Goal: Task Accomplishment & Management: Complete application form

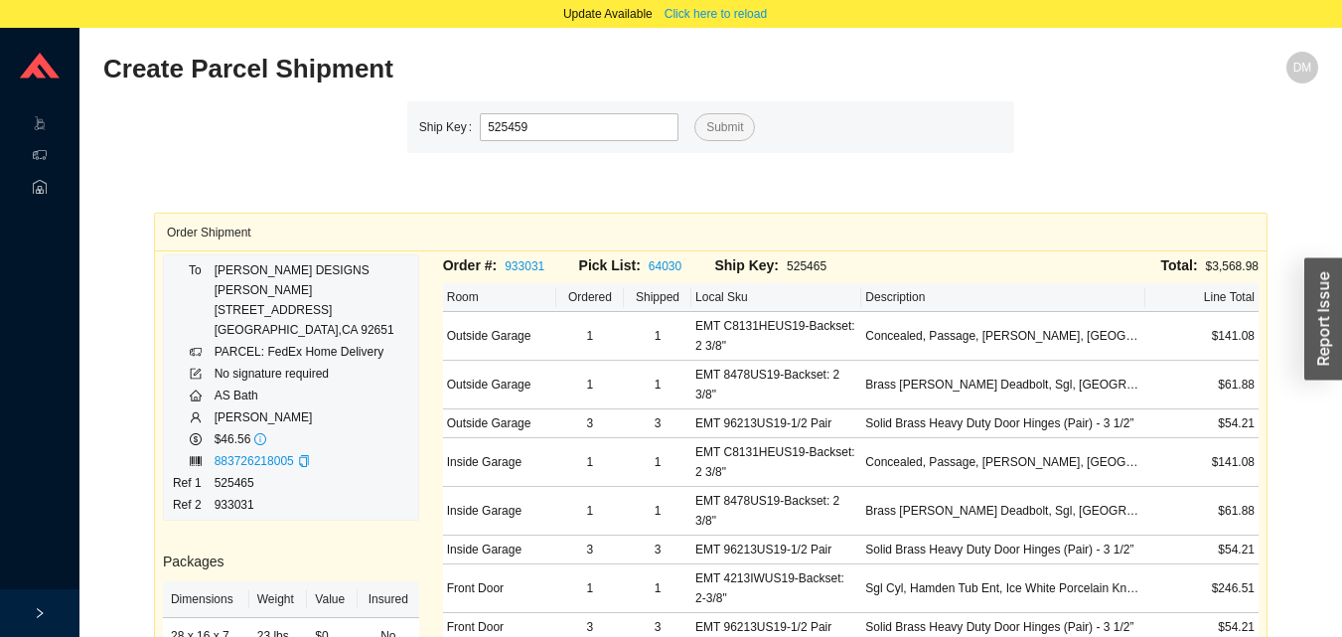
type input "525459"
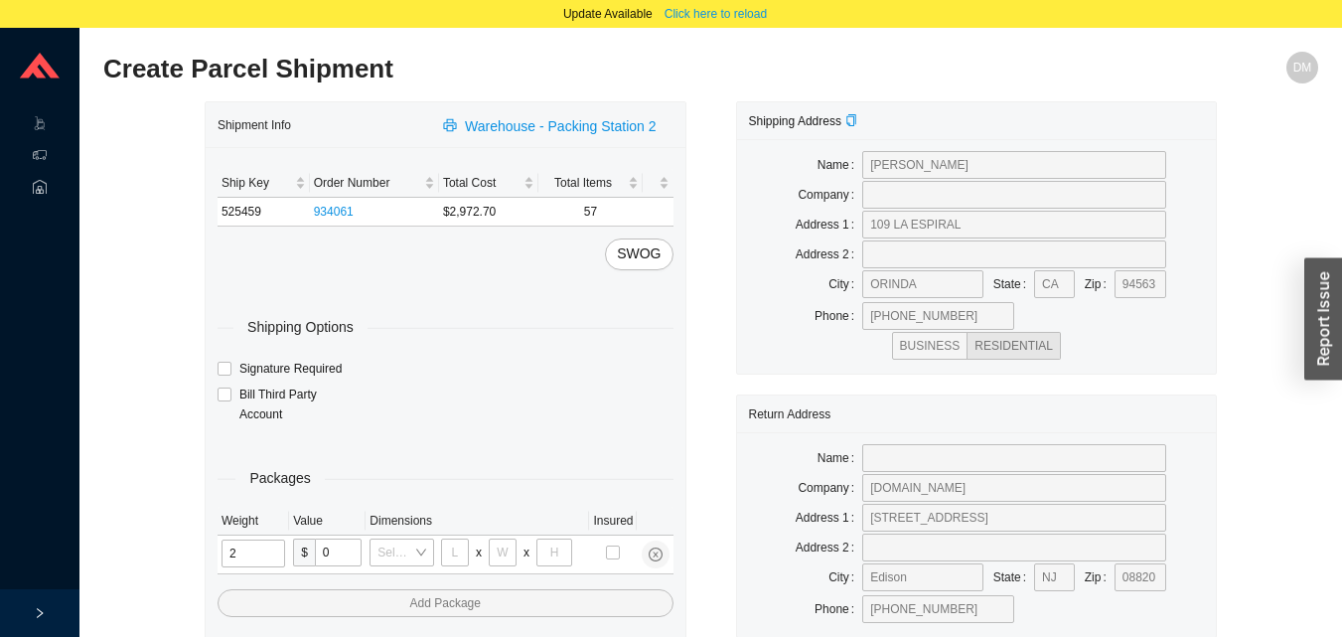
type input "25"
type input "28"
type input "16"
type input "7"
click at [248, 548] on input "tel" at bounding box center [256, 553] width 68 height 28
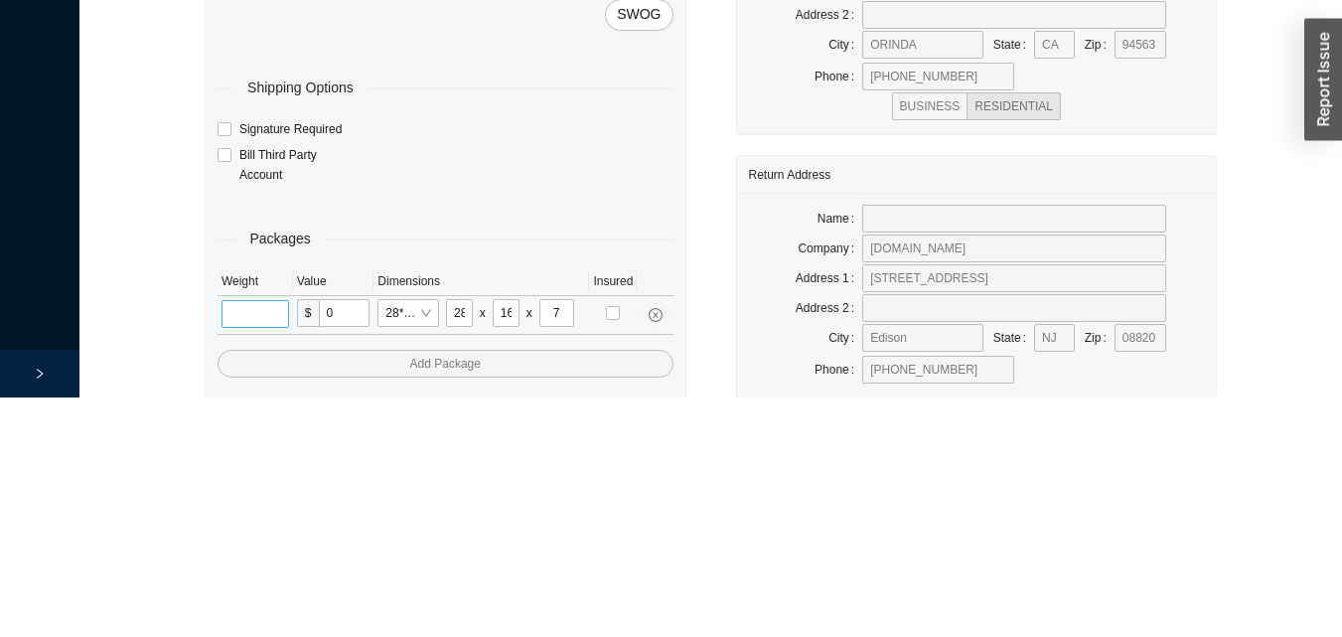
scroll to position [94, 0]
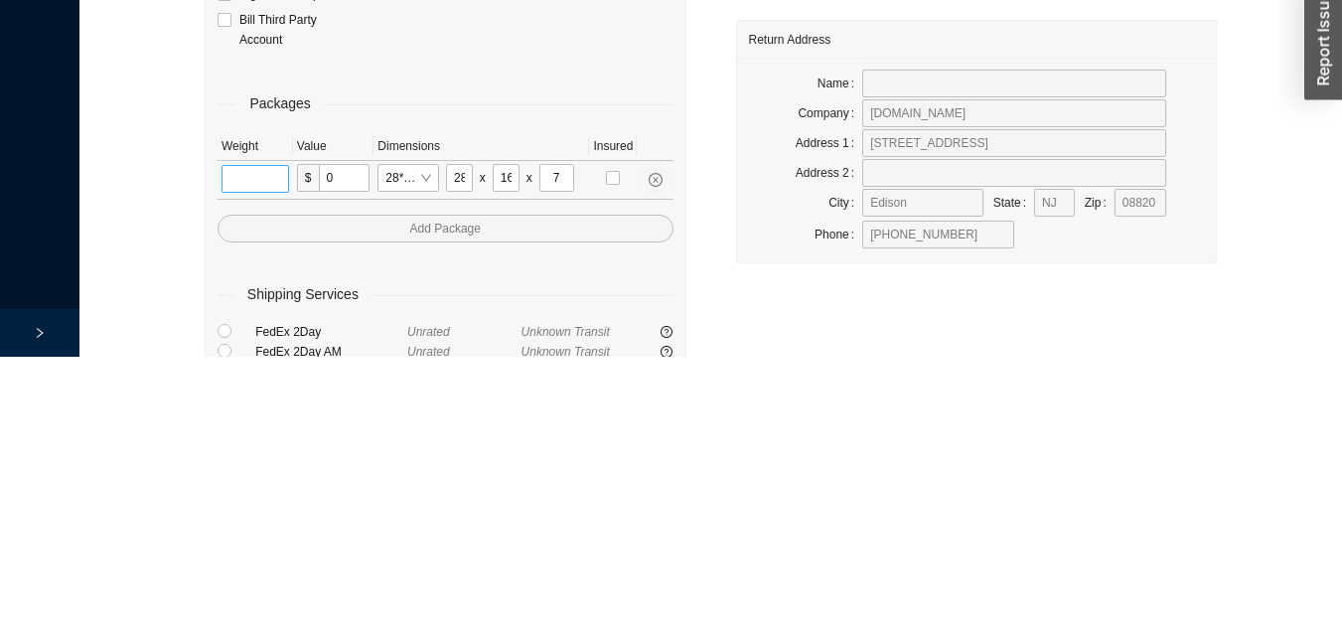
type input "2"
type input "3"
type input "25"
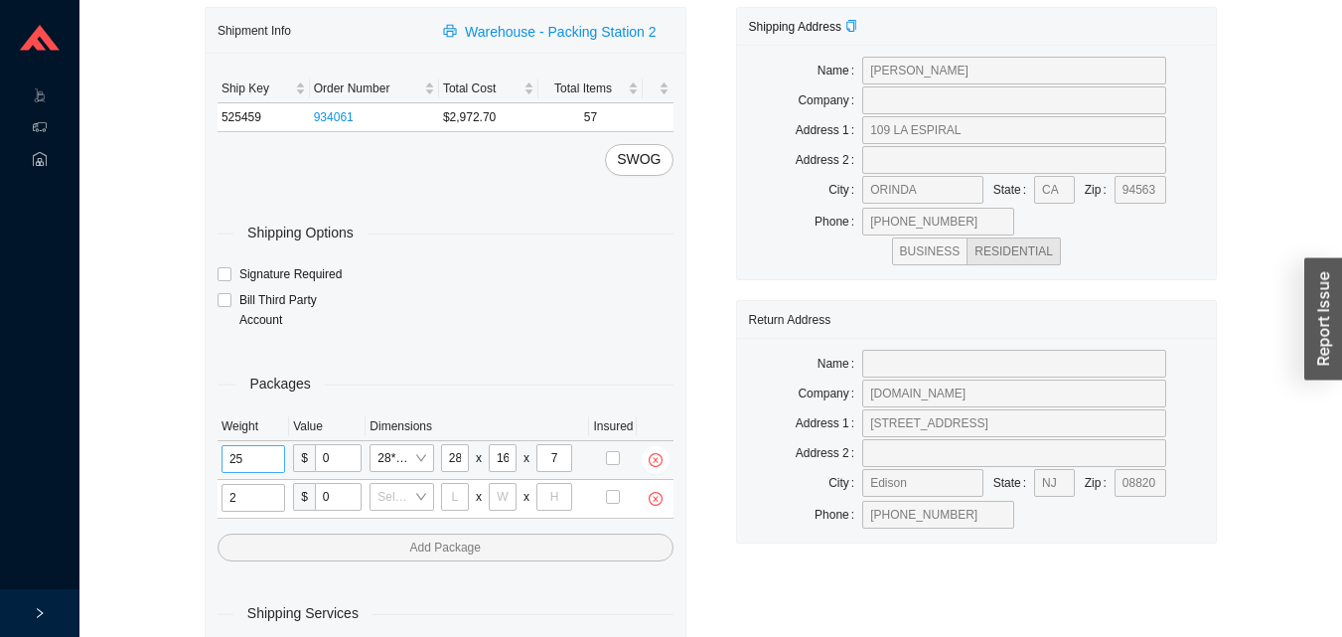
type input "25"
type input "28"
type input "16"
type input "7"
click at [245, 493] on input "tel" at bounding box center [256, 498] width 68 height 28
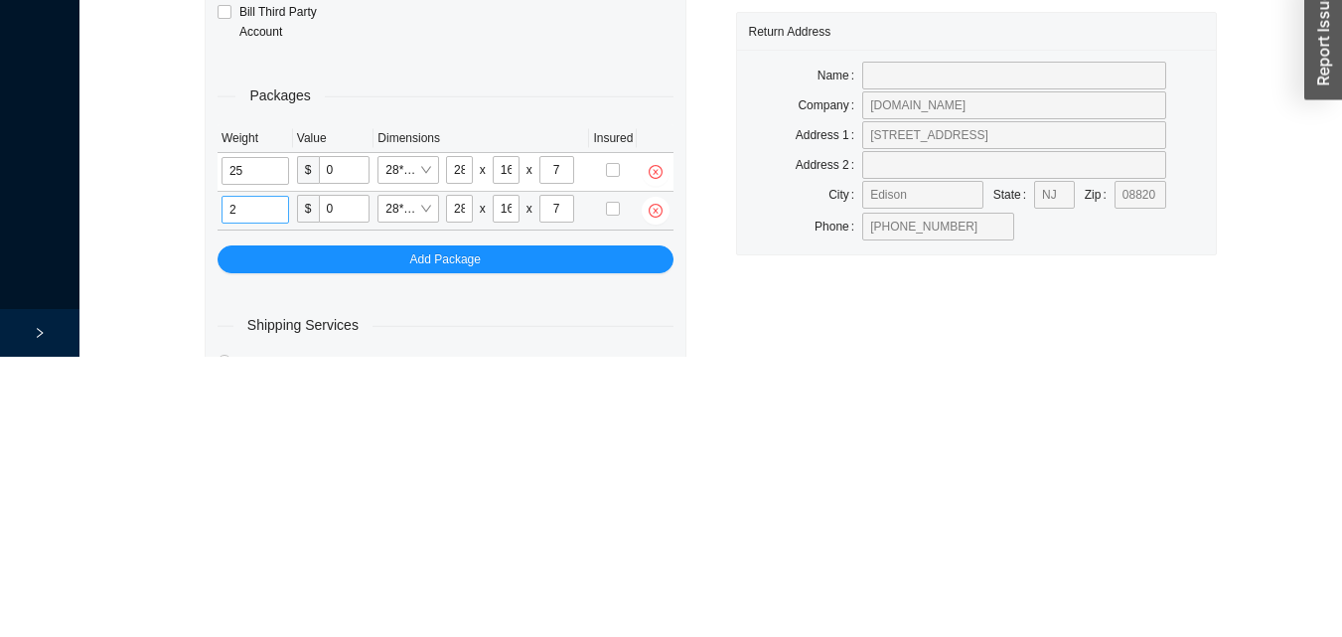
scroll to position [133, 0]
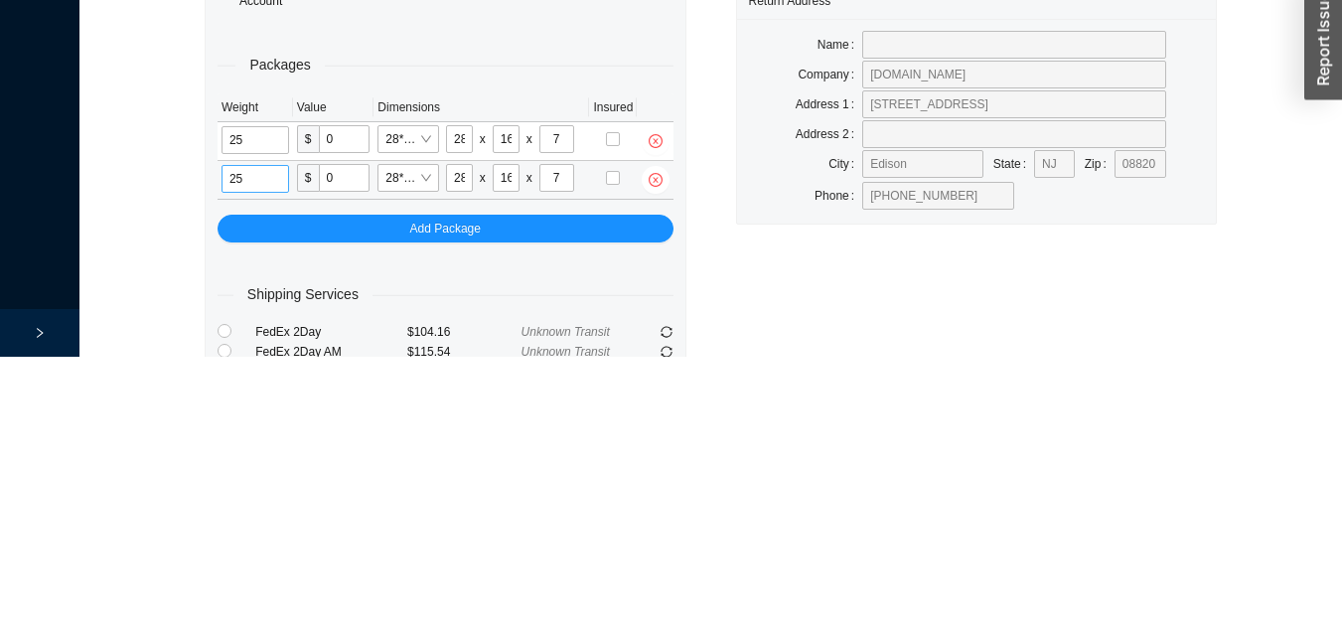
type input "25"
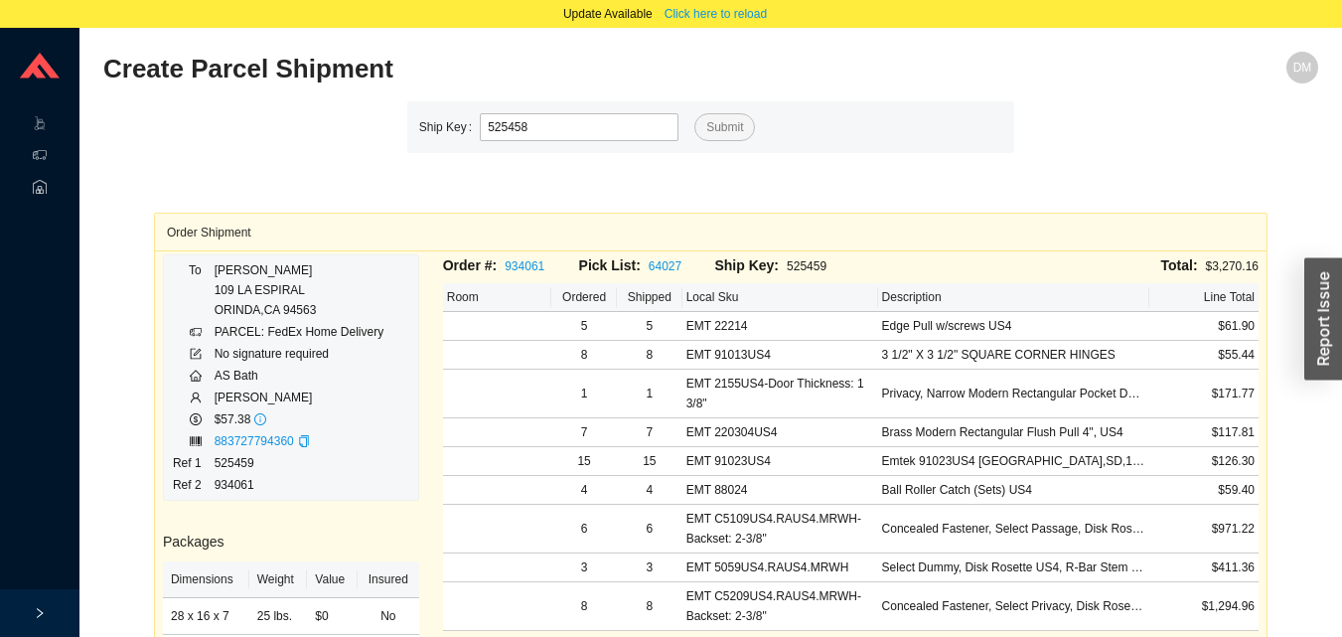
type input "525458"
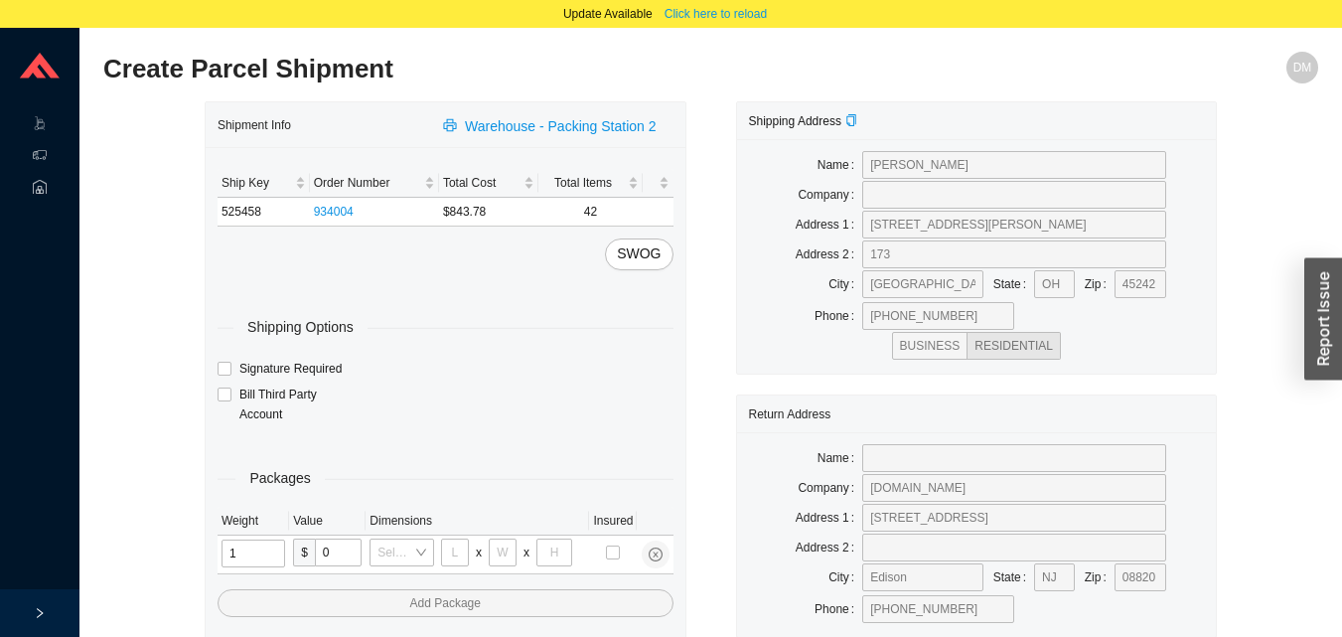
type input "12"
type input "18"
type input "12"
type input "6"
type input "25"
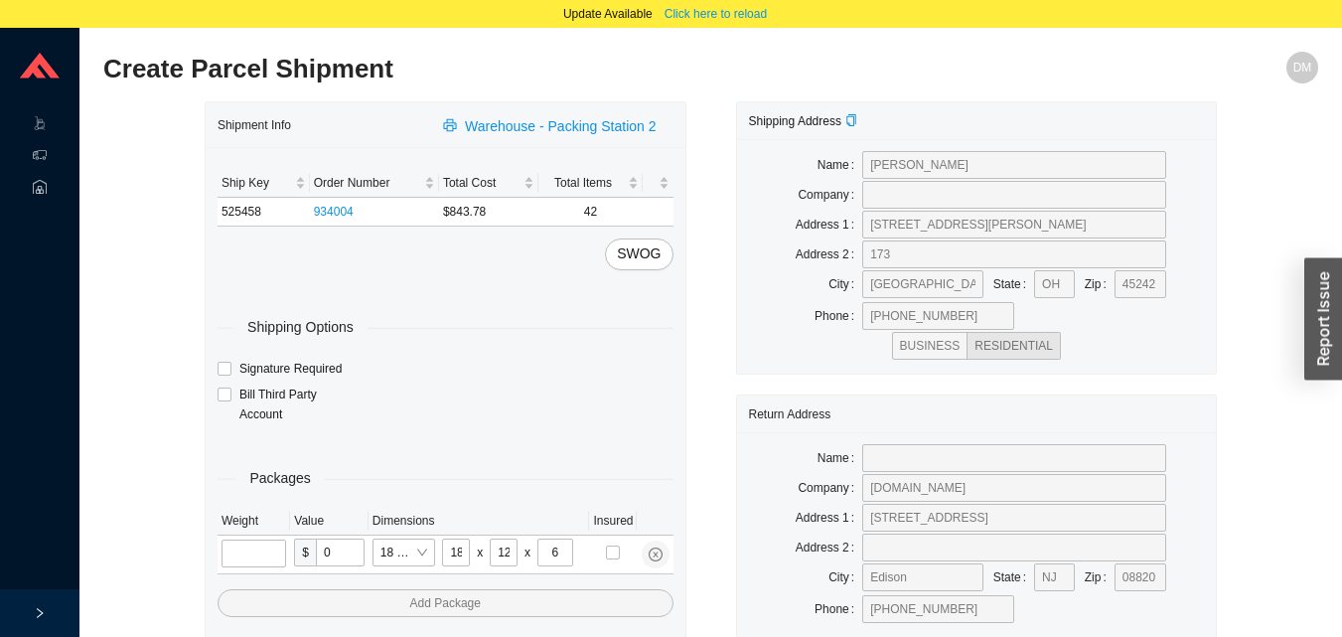
type input "28"
type input "16"
type input "7"
click at [249, 544] on input "tel" at bounding box center [256, 553] width 68 height 28
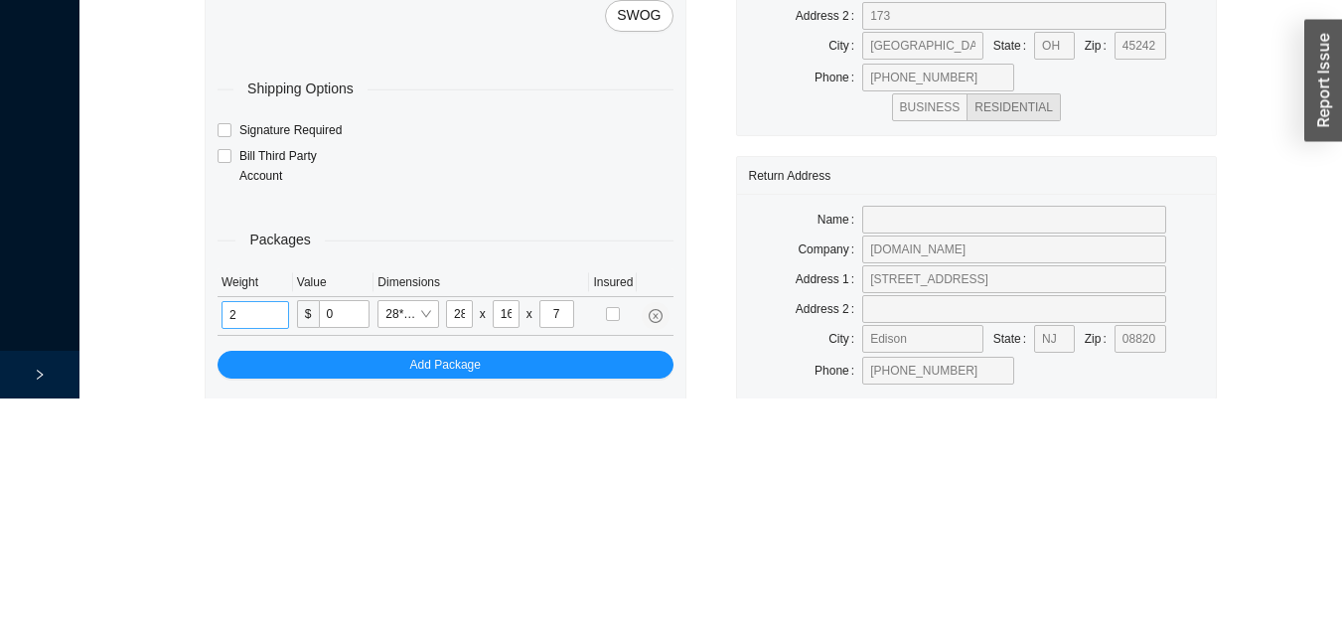
scroll to position [94, 0]
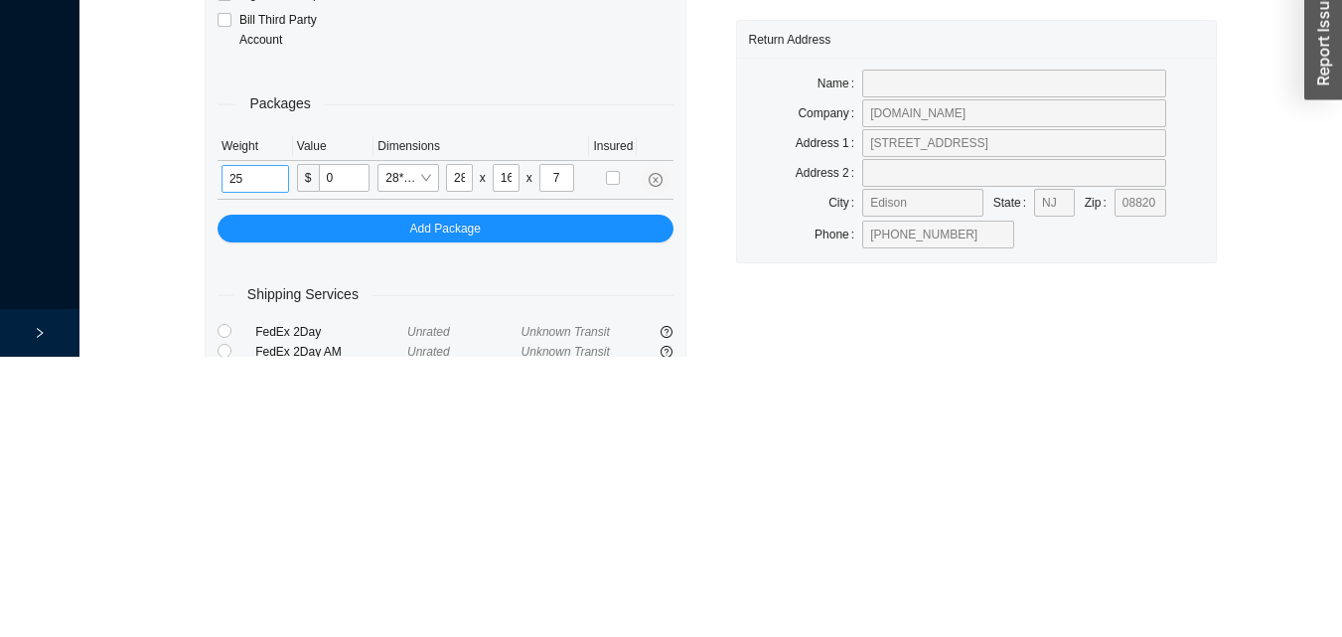
type input "25"
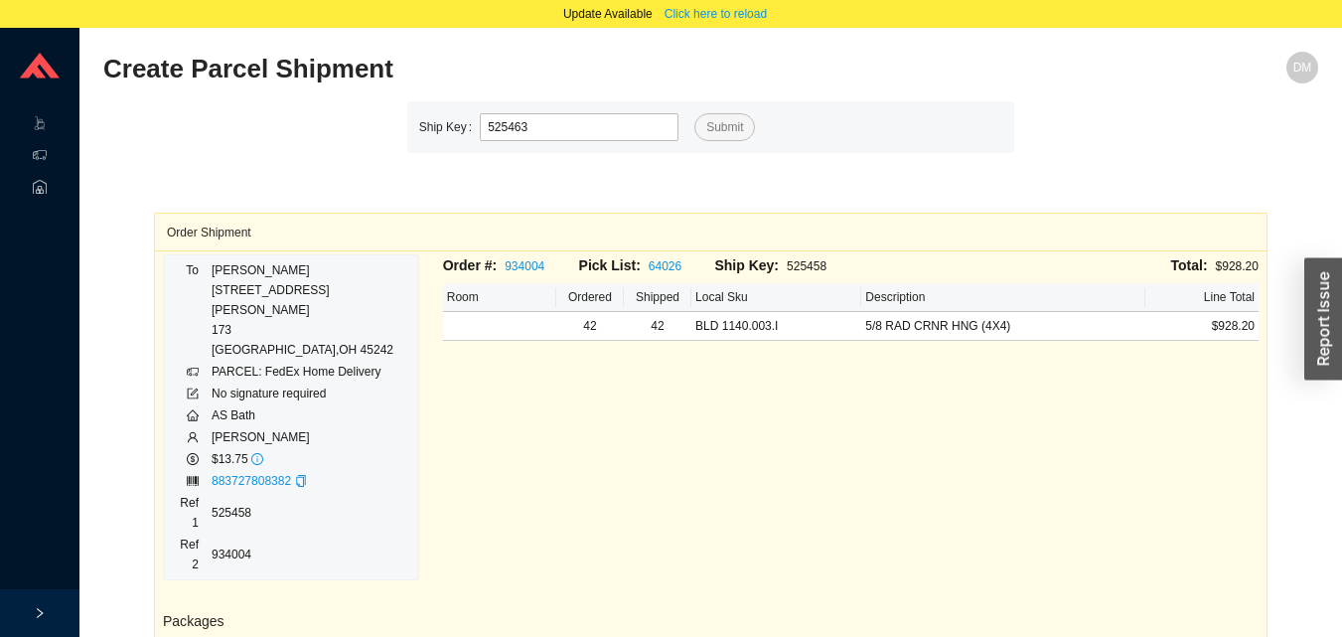
type input "525463"
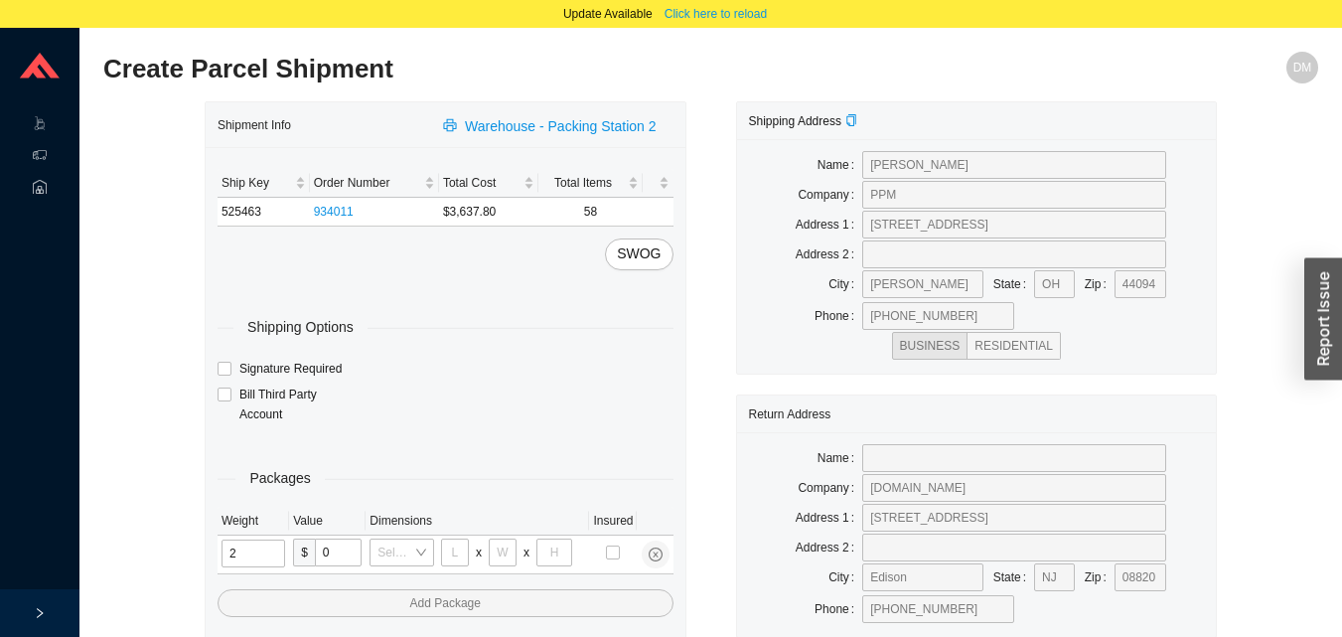
type input "25"
type input "28"
type input "16"
type input "7"
click at [250, 547] on input "tel" at bounding box center [256, 553] width 68 height 28
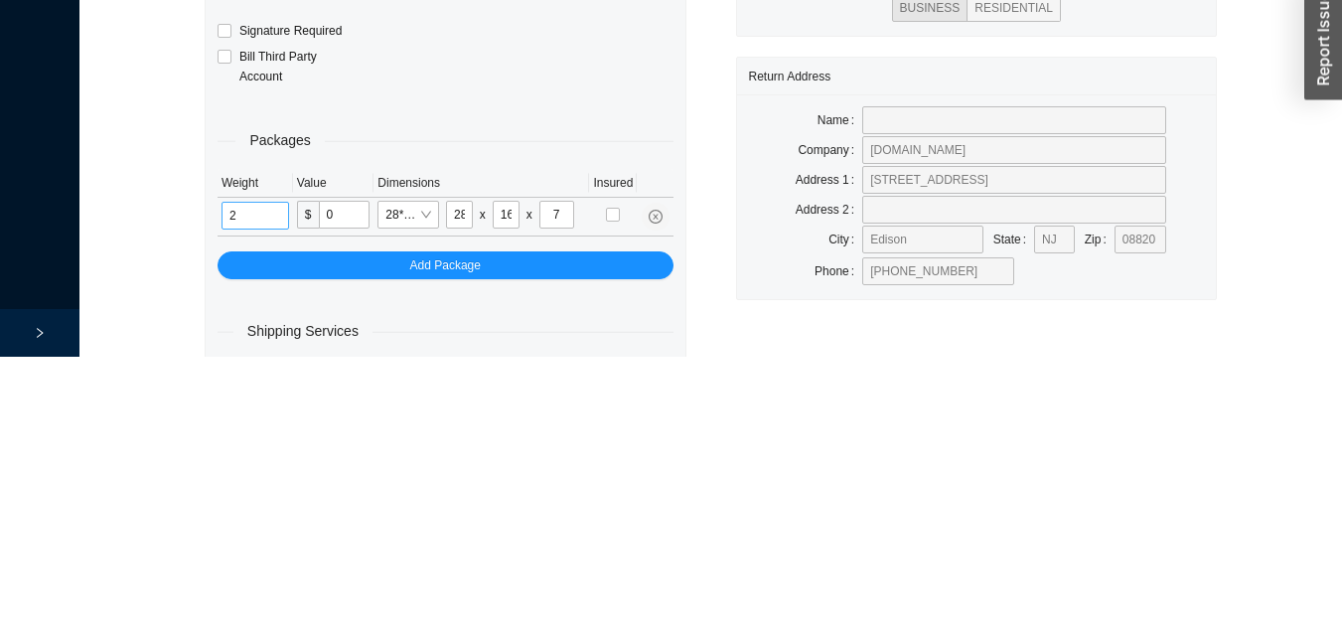
scroll to position [94, 0]
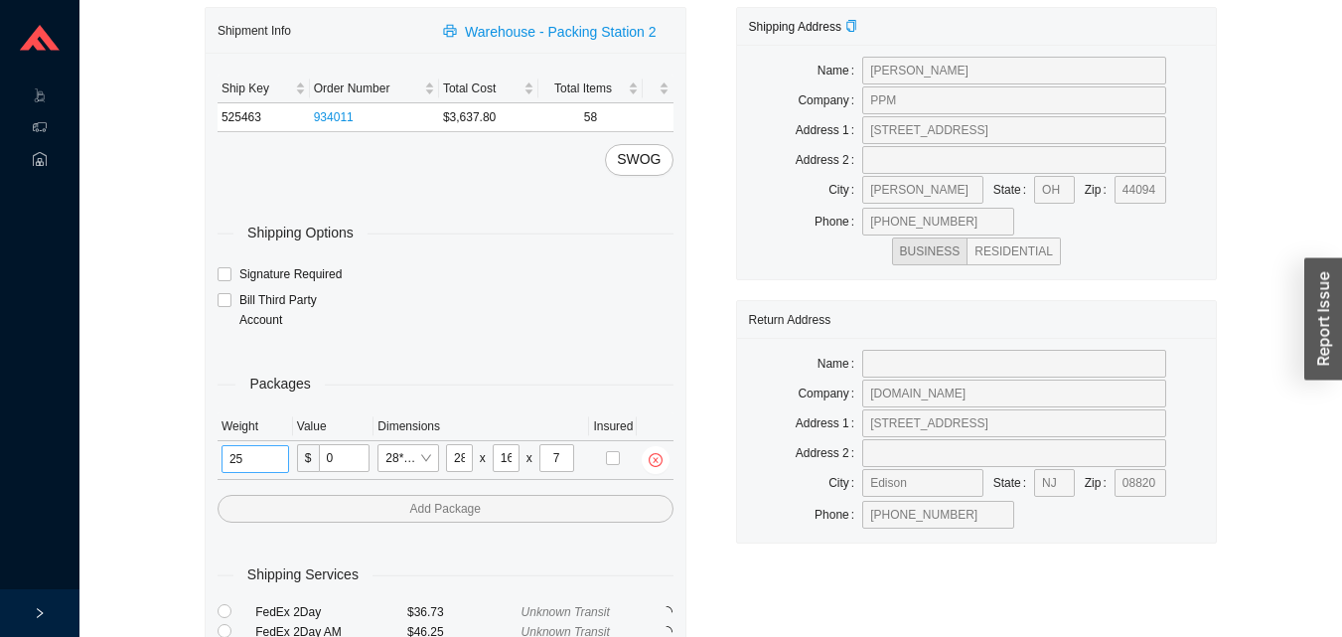
type input "25"
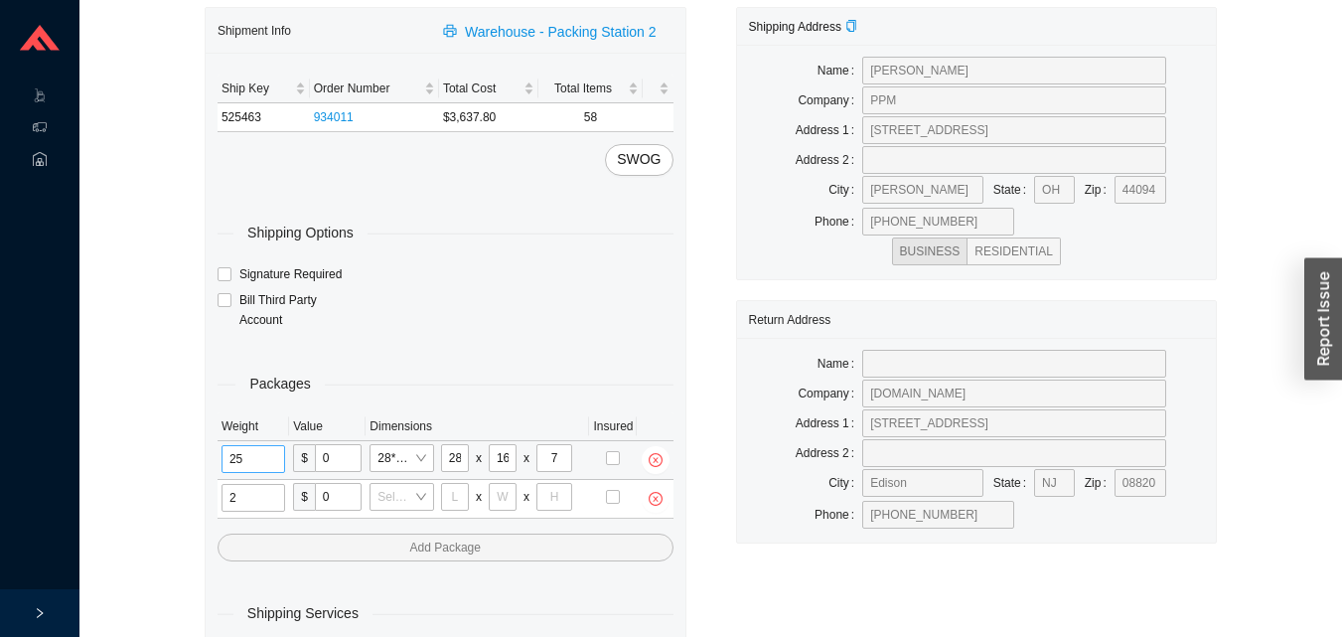
type input "25"
type input "28"
type input "16"
type input "7"
click at [257, 499] on input "tel" at bounding box center [256, 498] width 68 height 28
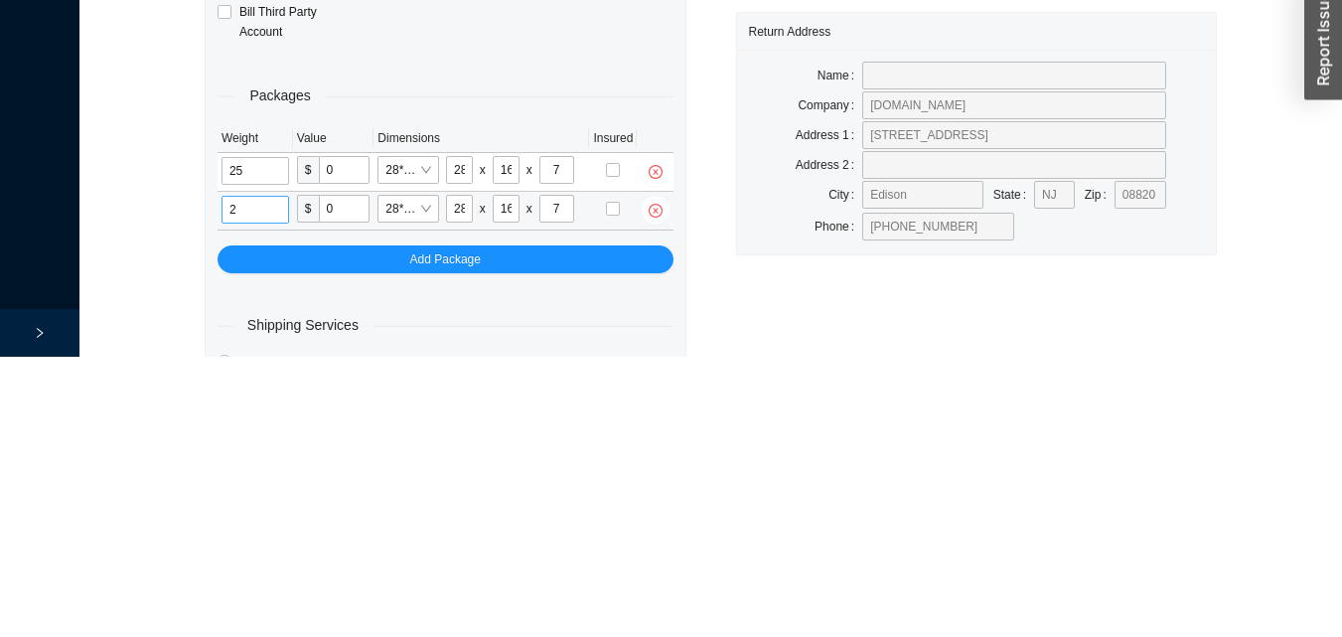
scroll to position [133, 0]
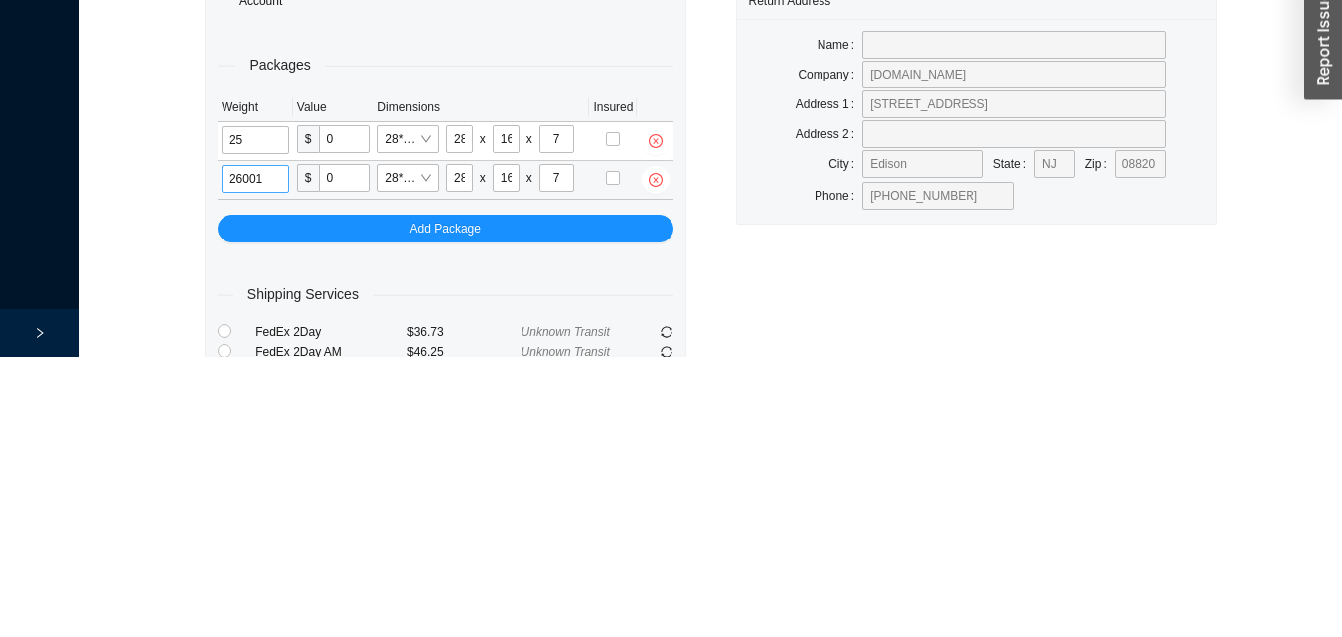
type input "26"
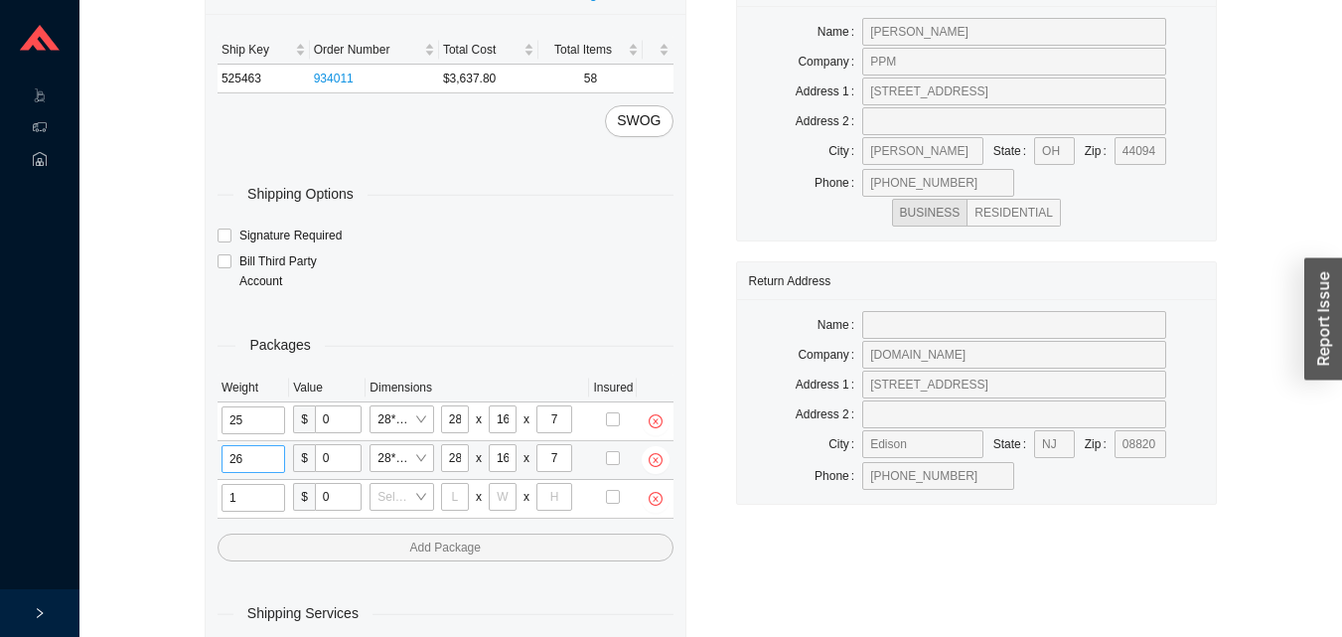
type input "12"
type input "18"
type input "12"
type input "6"
click at [284, 495] on input "tel" at bounding box center [254, 498] width 65 height 28
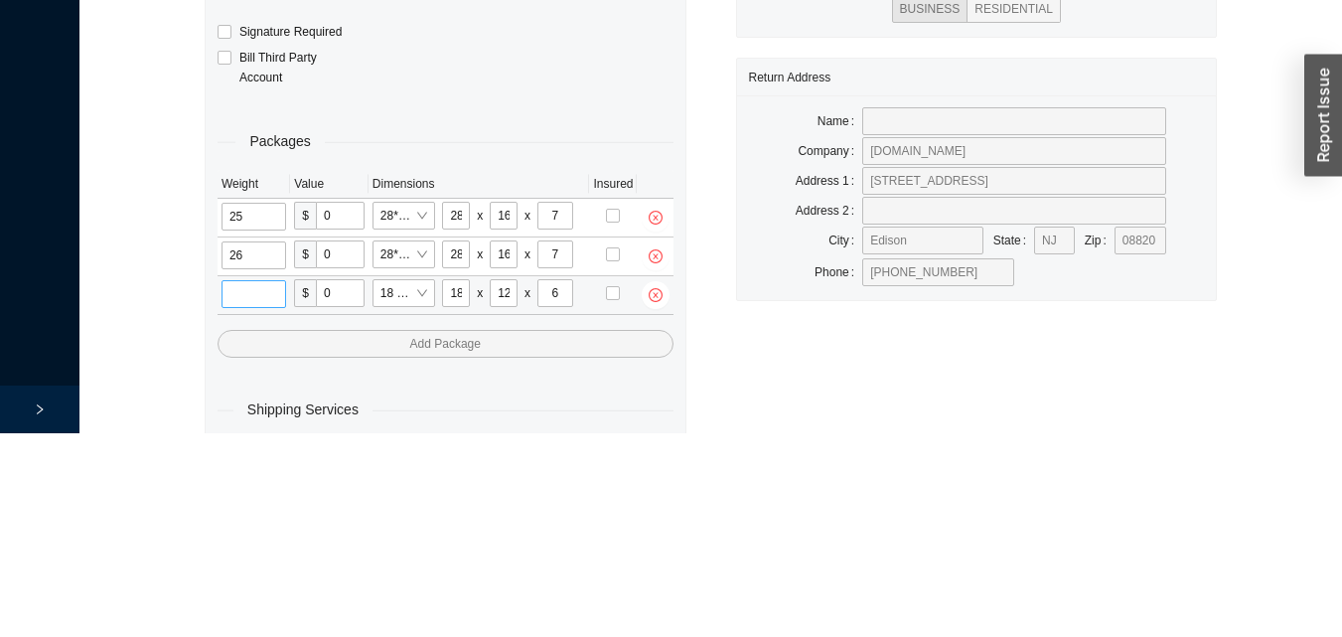
scroll to position [172, 0]
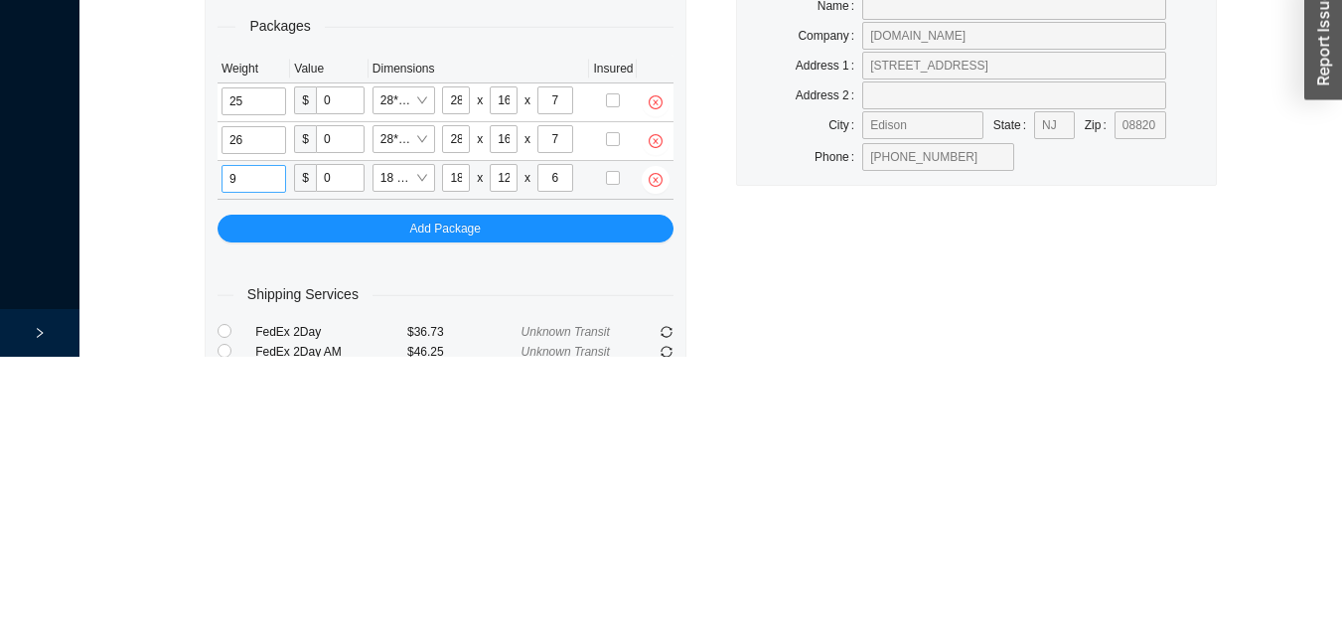
type input "9"
